Goal: Task Accomplishment & Management: Use online tool/utility

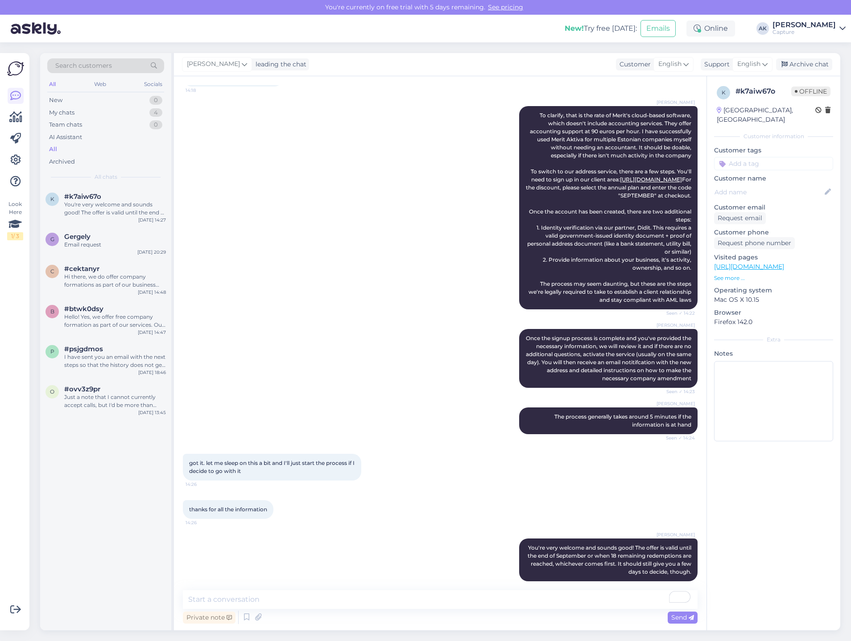
scroll to position [768, 0]
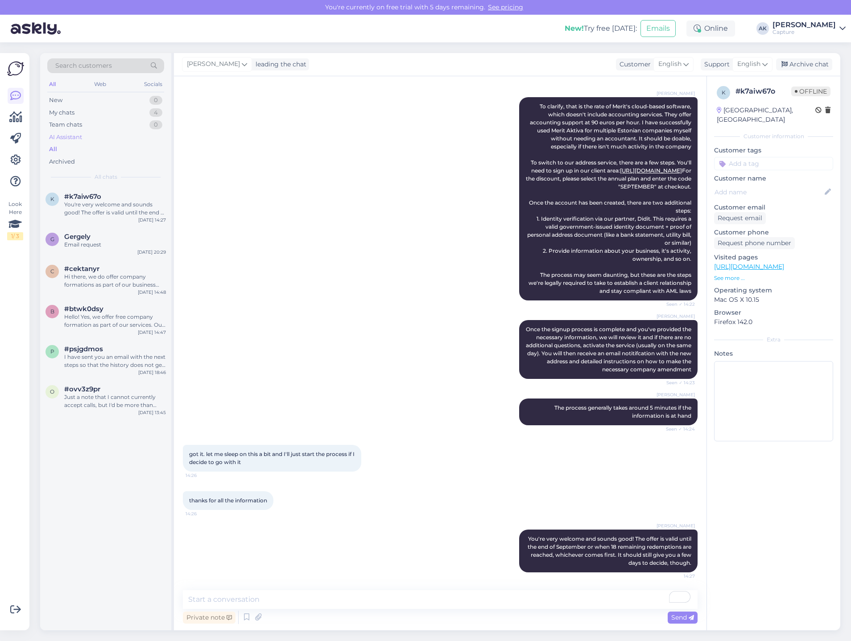
click at [77, 134] on div "AI Assistant" at bounding box center [65, 137] width 33 height 9
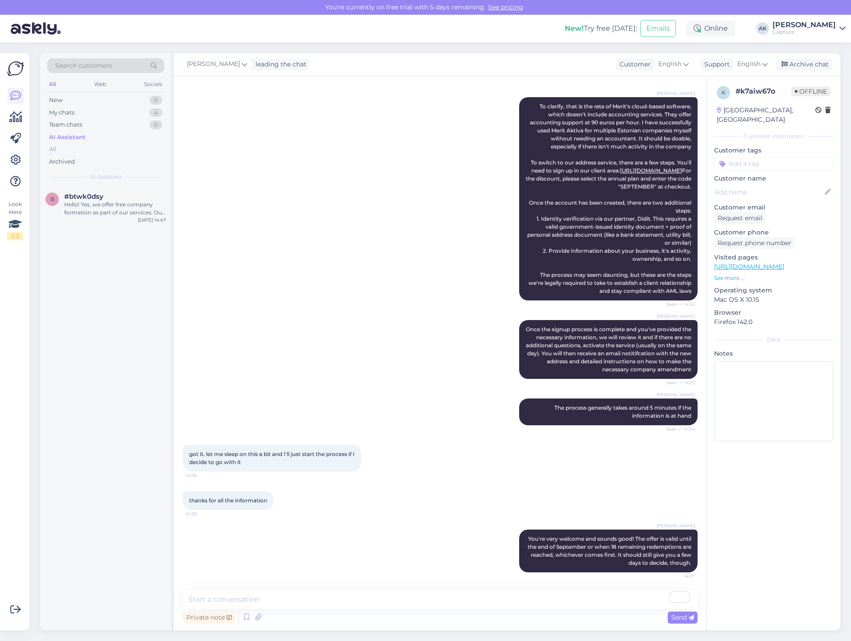
click at [67, 148] on div "All" at bounding box center [105, 149] width 117 height 12
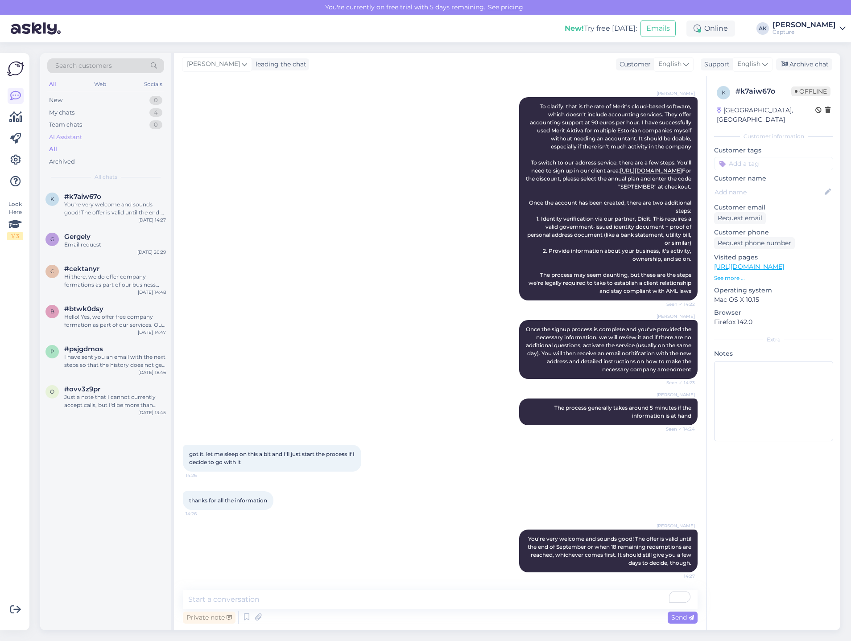
click at [70, 136] on div "AI Assistant" at bounding box center [65, 137] width 33 height 9
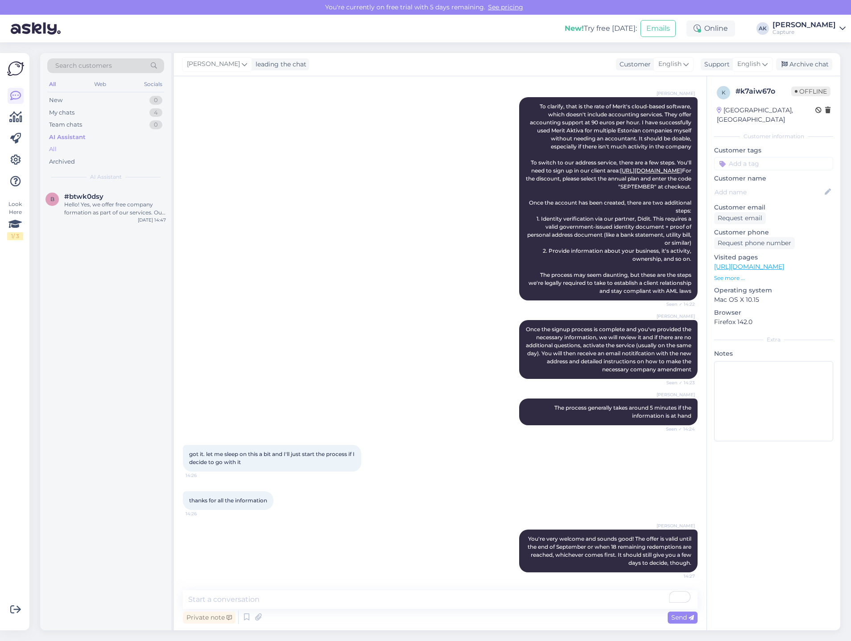
click at [59, 149] on div "All" at bounding box center [105, 149] width 117 height 12
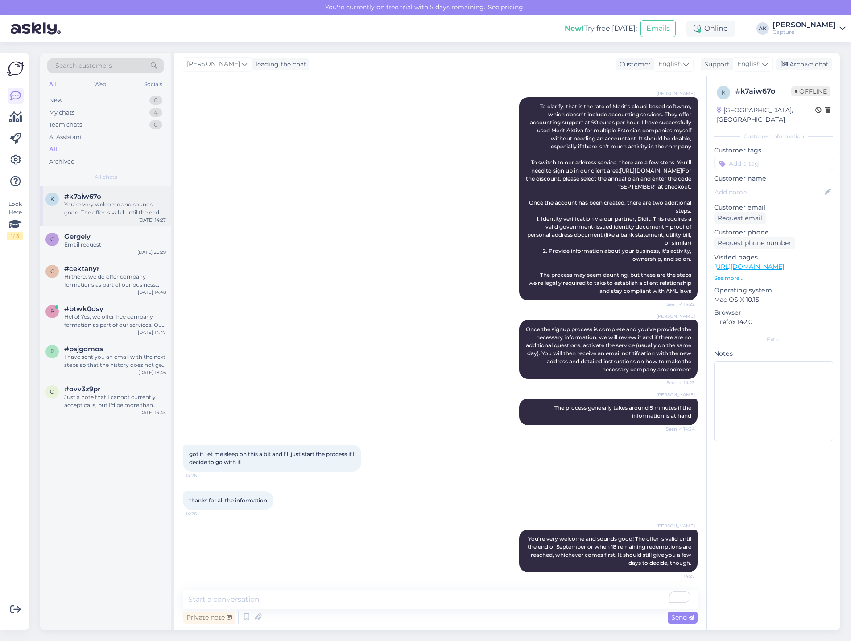
click at [92, 193] on span "#k7aiw67o" at bounding box center [82, 197] width 37 height 8
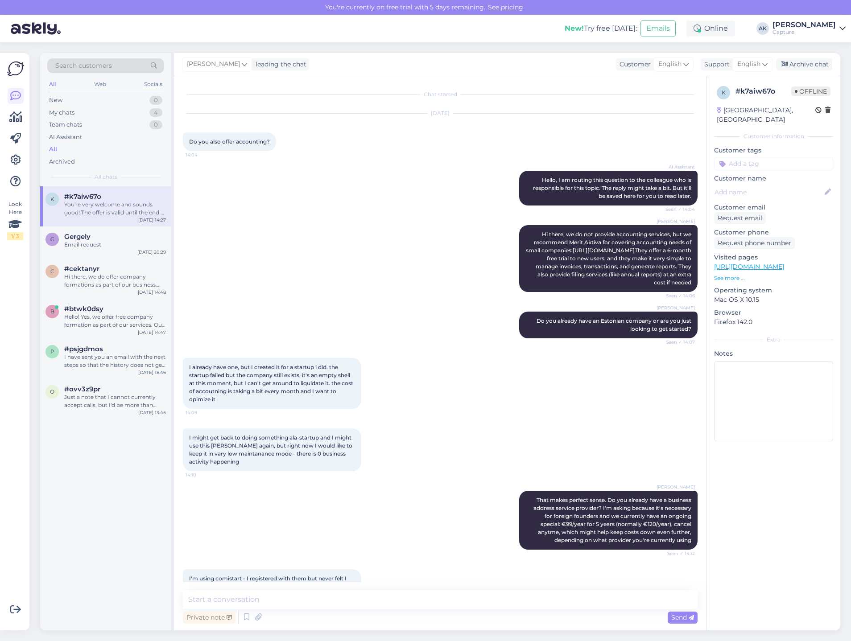
scroll to position [768, 0]
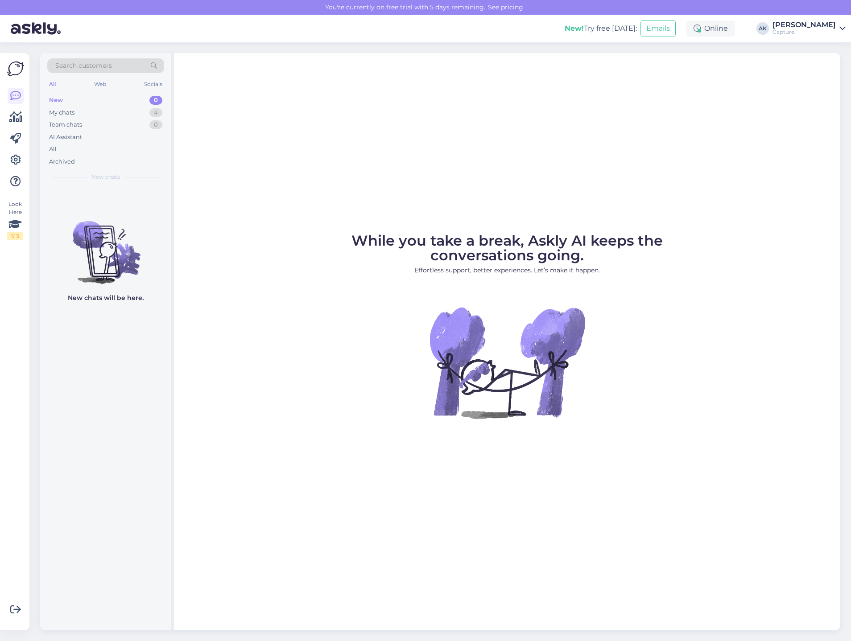
click at [105, 92] on div "All Web Socials" at bounding box center [105, 85] width 117 height 14
click at [107, 85] on div "Web" at bounding box center [100, 84] width 16 height 12
click at [160, 85] on div "Socials" at bounding box center [153, 84] width 22 height 12
click at [62, 83] on div "All Web Socials" at bounding box center [105, 85] width 117 height 14
click at [56, 83] on div "All" at bounding box center [52, 84] width 10 height 12
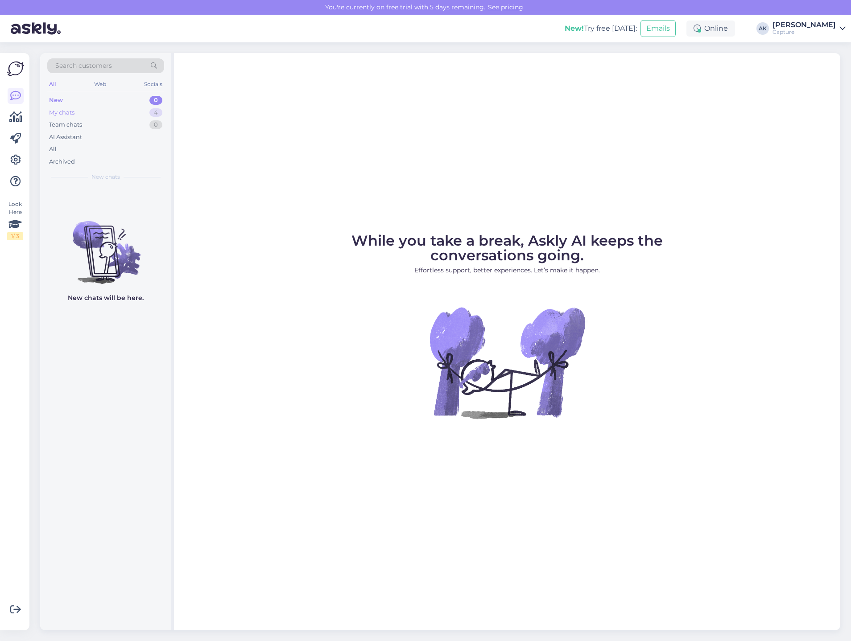
click at [71, 114] on div "My chats" at bounding box center [61, 112] width 25 height 9
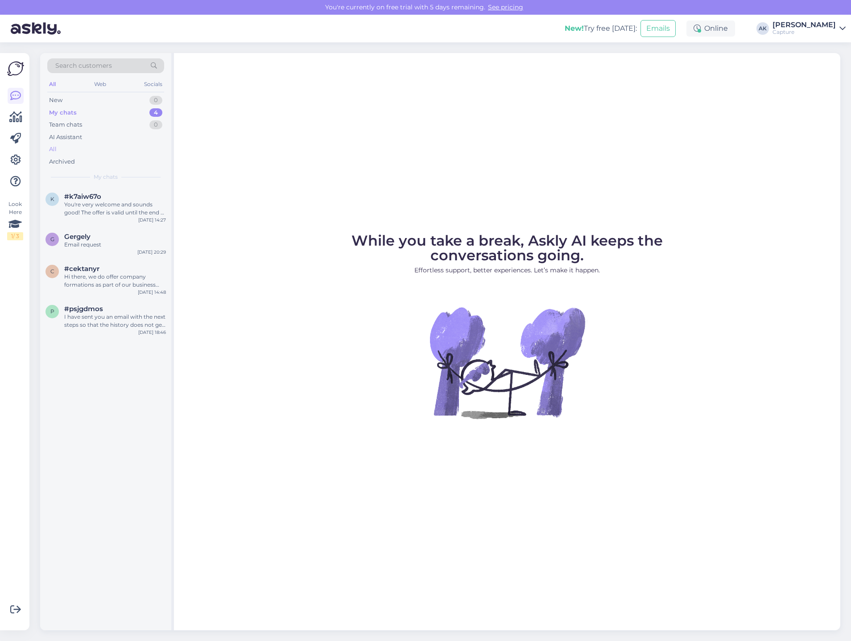
click at [68, 153] on div "All" at bounding box center [105, 149] width 117 height 12
click at [72, 114] on div "My chats" at bounding box center [61, 112] width 25 height 9
click at [90, 156] on div "Archived" at bounding box center [105, 162] width 117 height 12
click at [91, 148] on div "All" at bounding box center [105, 149] width 117 height 12
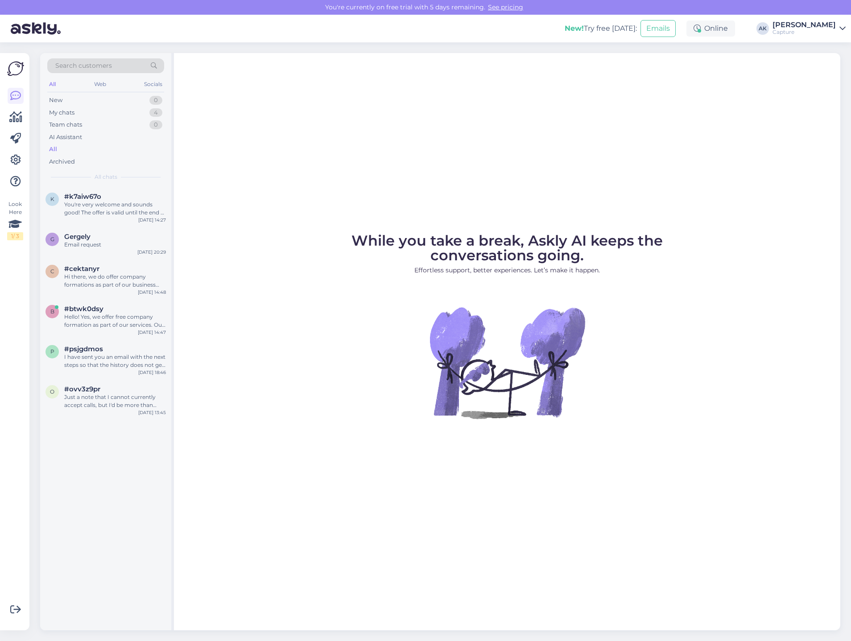
click at [334, 298] on figure "While you take a break, Askly AI keeps the conversations going. Effortless supp…" at bounding box center [507, 338] width 650 height 209
click at [59, 324] on div "b #btwk0dsy Hello! Yes, we offer free company formation as part of our services…" at bounding box center [105, 317] width 120 height 24
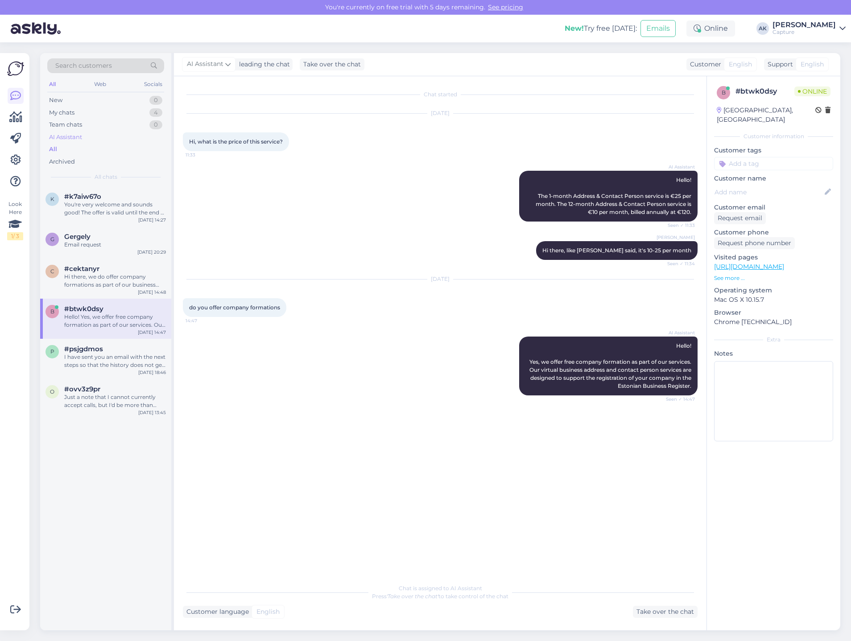
click at [84, 138] on div "AI Assistant" at bounding box center [105, 137] width 117 height 12
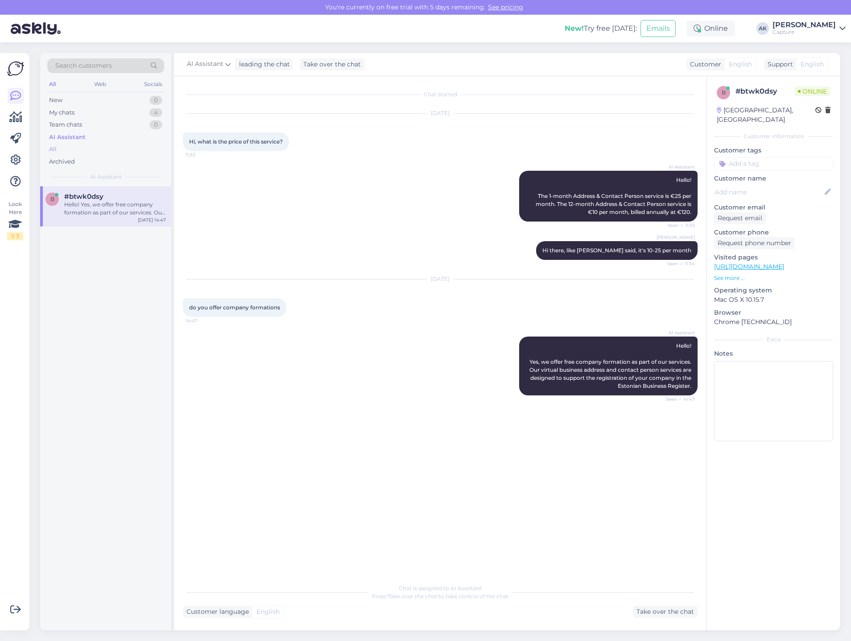
click at [81, 148] on div "All" at bounding box center [105, 149] width 117 height 12
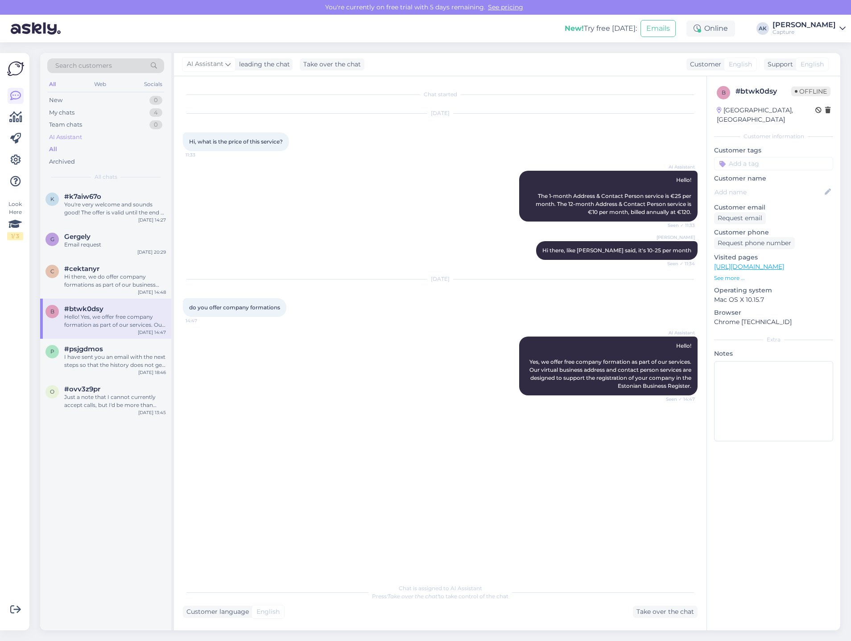
click at [117, 133] on div "AI Assistant" at bounding box center [105, 137] width 117 height 12
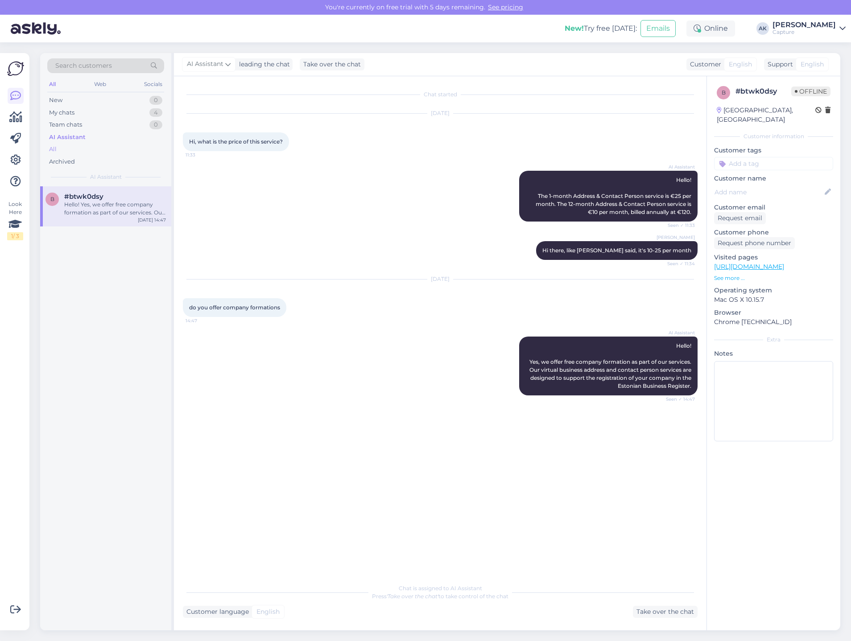
click at [104, 151] on div "All" at bounding box center [105, 149] width 117 height 12
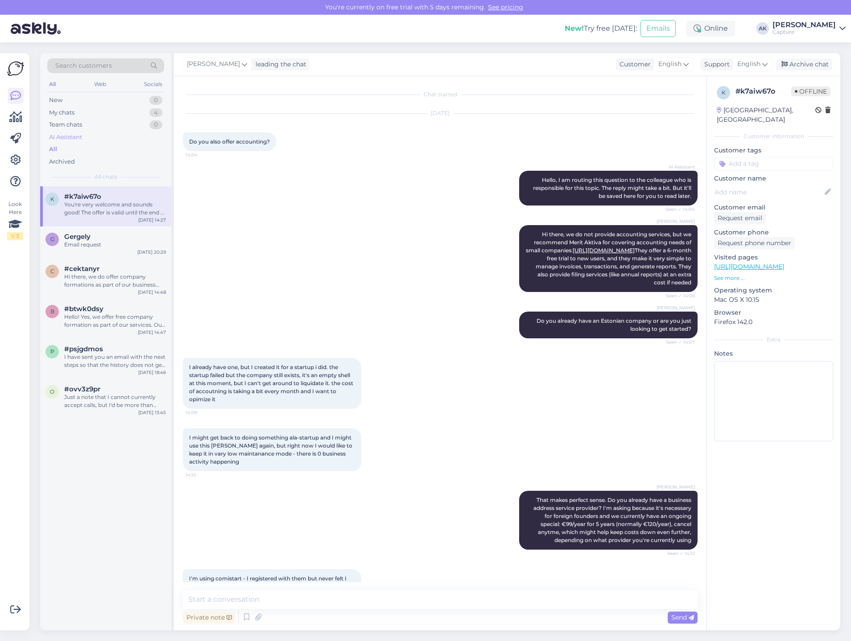
scroll to position [768, 0]
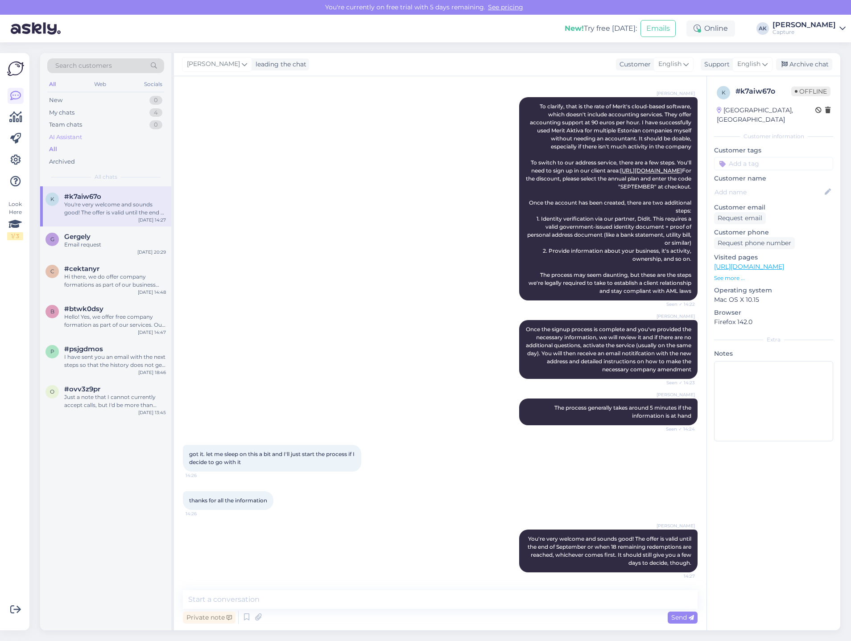
click at [103, 138] on div "AI Assistant" at bounding box center [105, 137] width 117 height 12
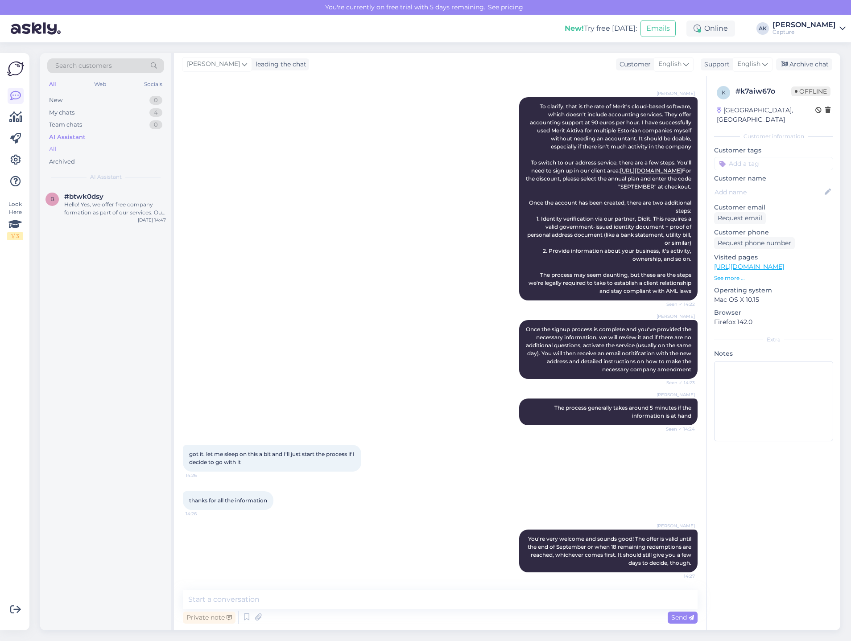
click at [73, 153] on div "All" at bounding box center [105, 149] width 117 height 12
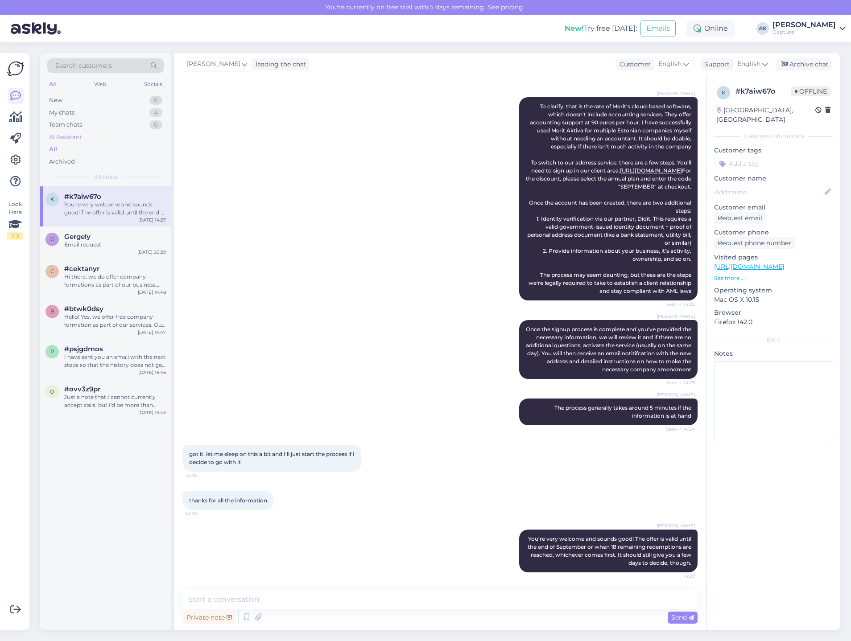
click at [88, 132] on div "AI Assistant" at bounding box center [105, 137] width 117 height 12
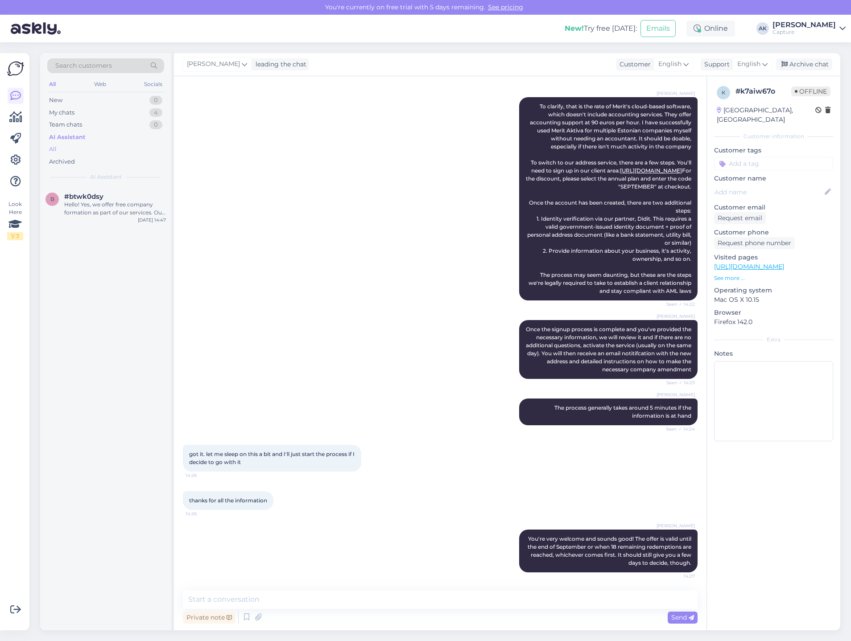
click at [84, 149] on div "All" at bounding box center [105, 149] width 117 height 12
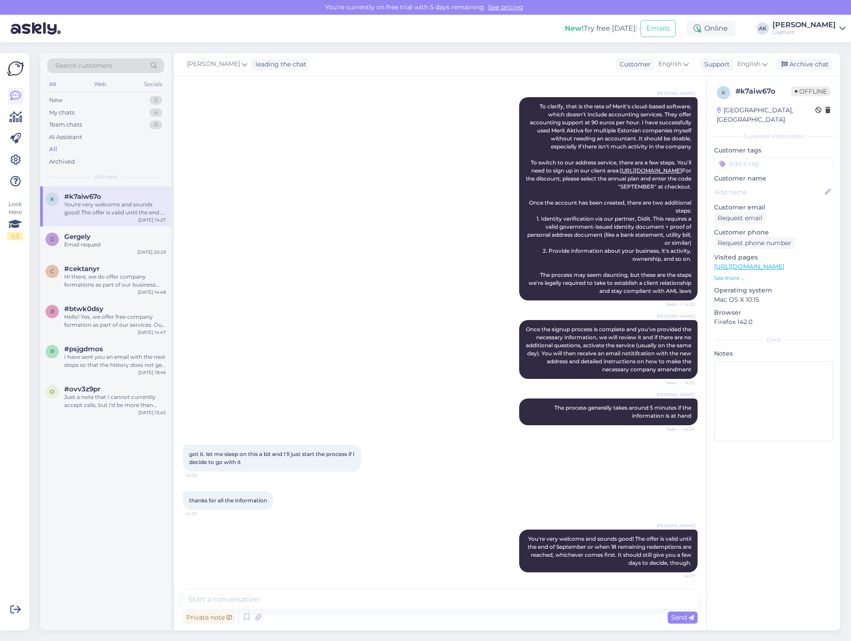
click at [77, 143] on div "All" at bounding box center [105, 149] width 117 height 12
click at [76, 133] on div "AI Assistant" at bounding box center [65, 137] width 33 height 9
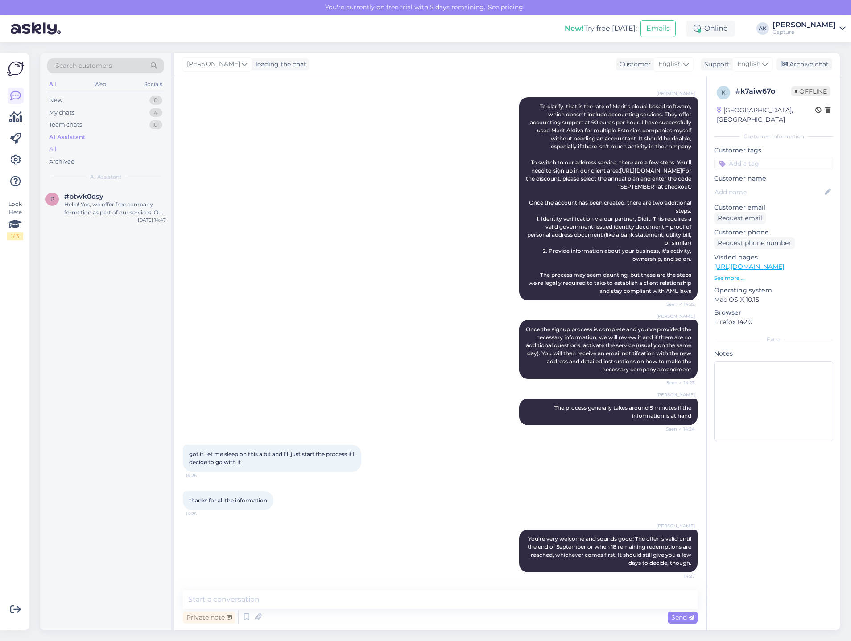
click at [65, 151] on div "All" at bounding box center [105, 149] width 117 height 12
